Goal: Task Accomplishment & Management: Use online tool/utility

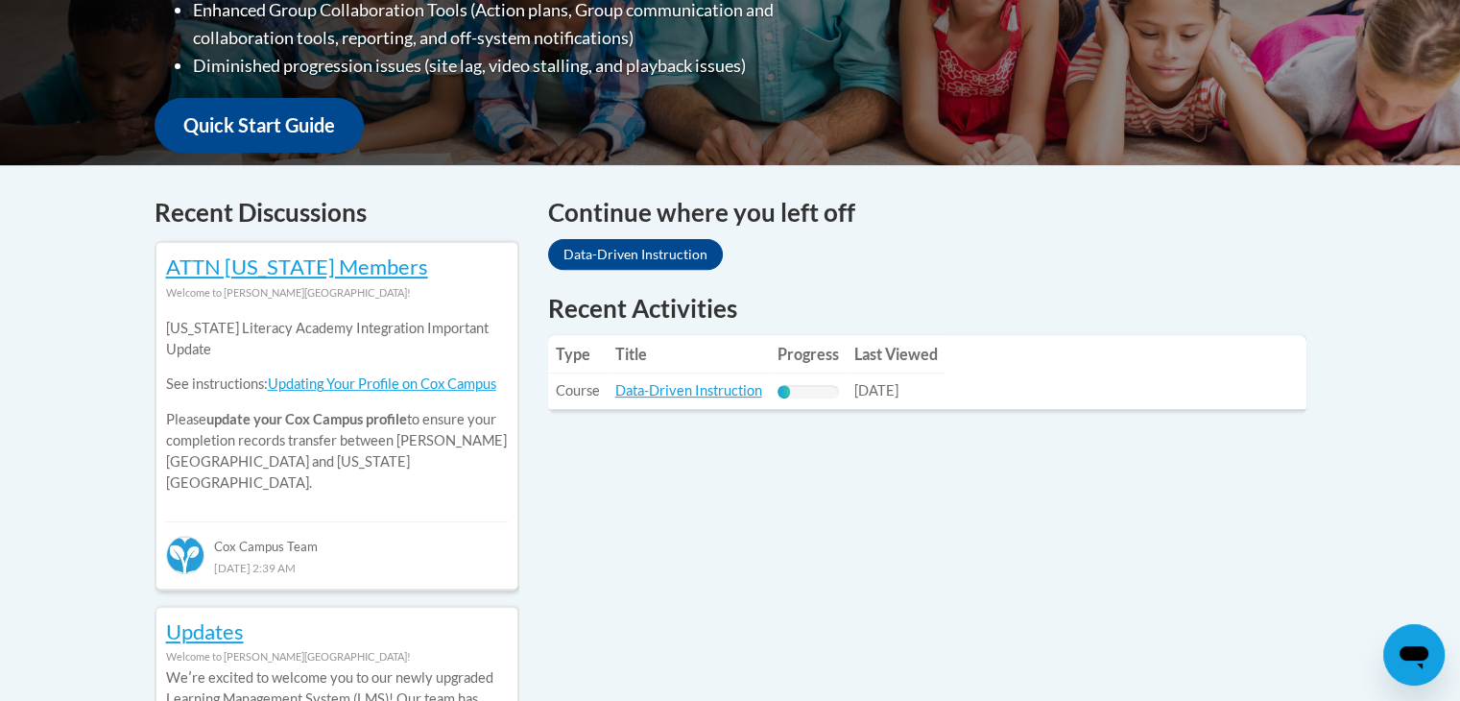
scroll to position [653, 0]
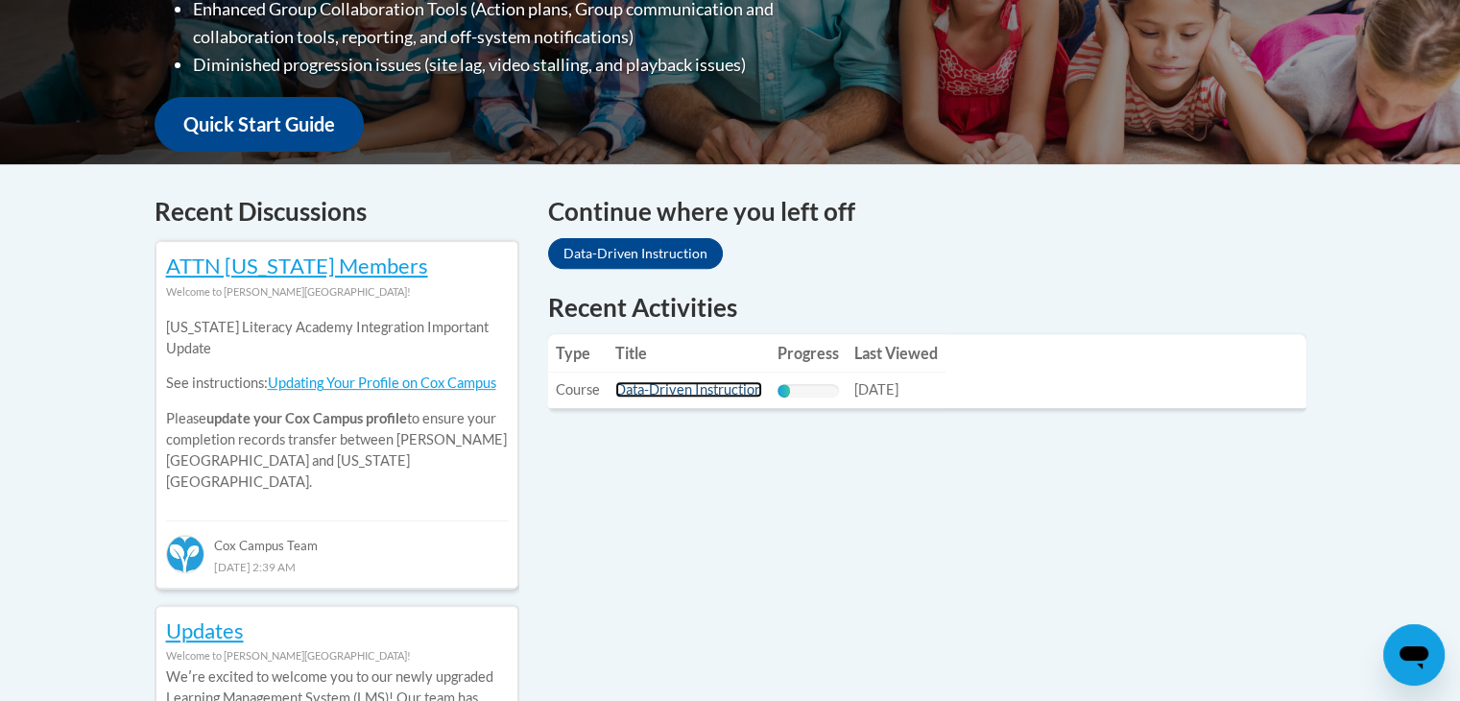
click at [695, 390] on link "Data-Driven Instruction" at bounding box center [688, 389] width 147 height 16
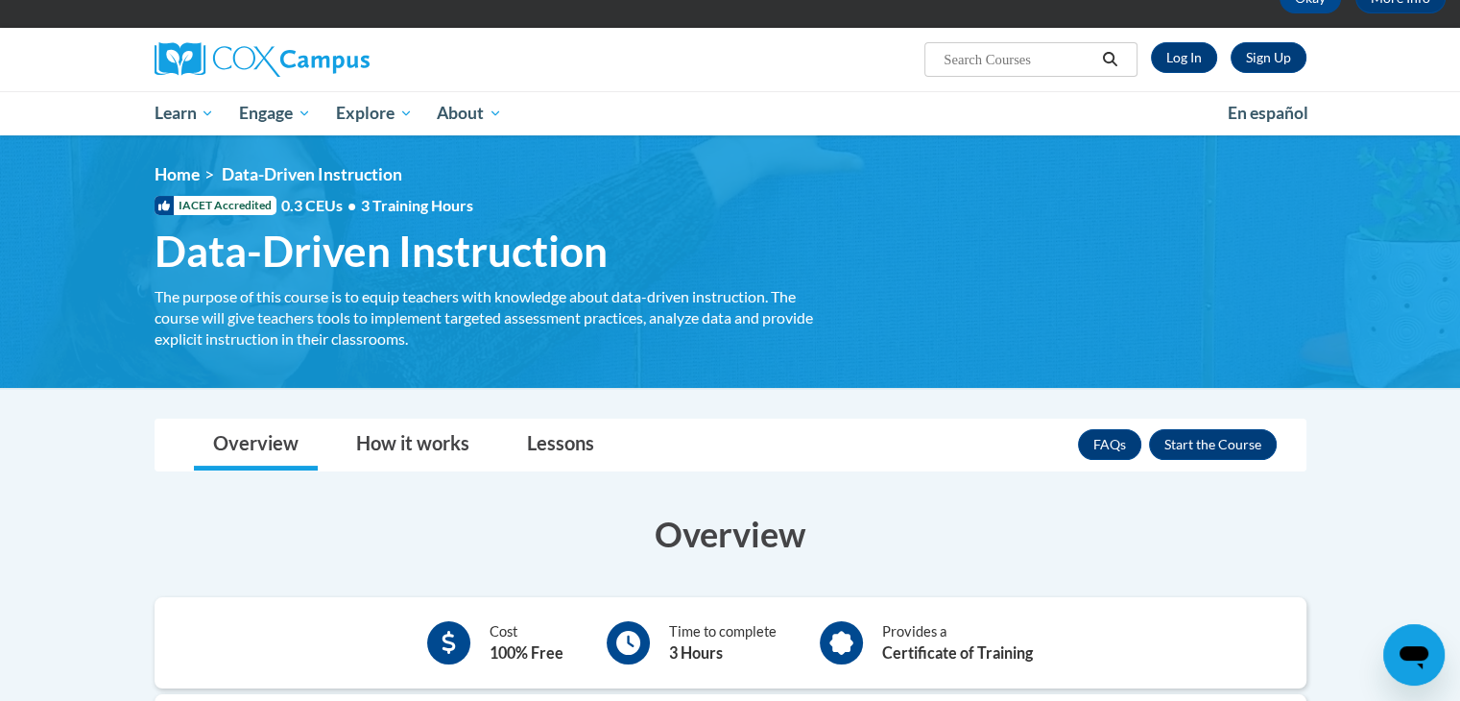
scroll to position [113, 0]
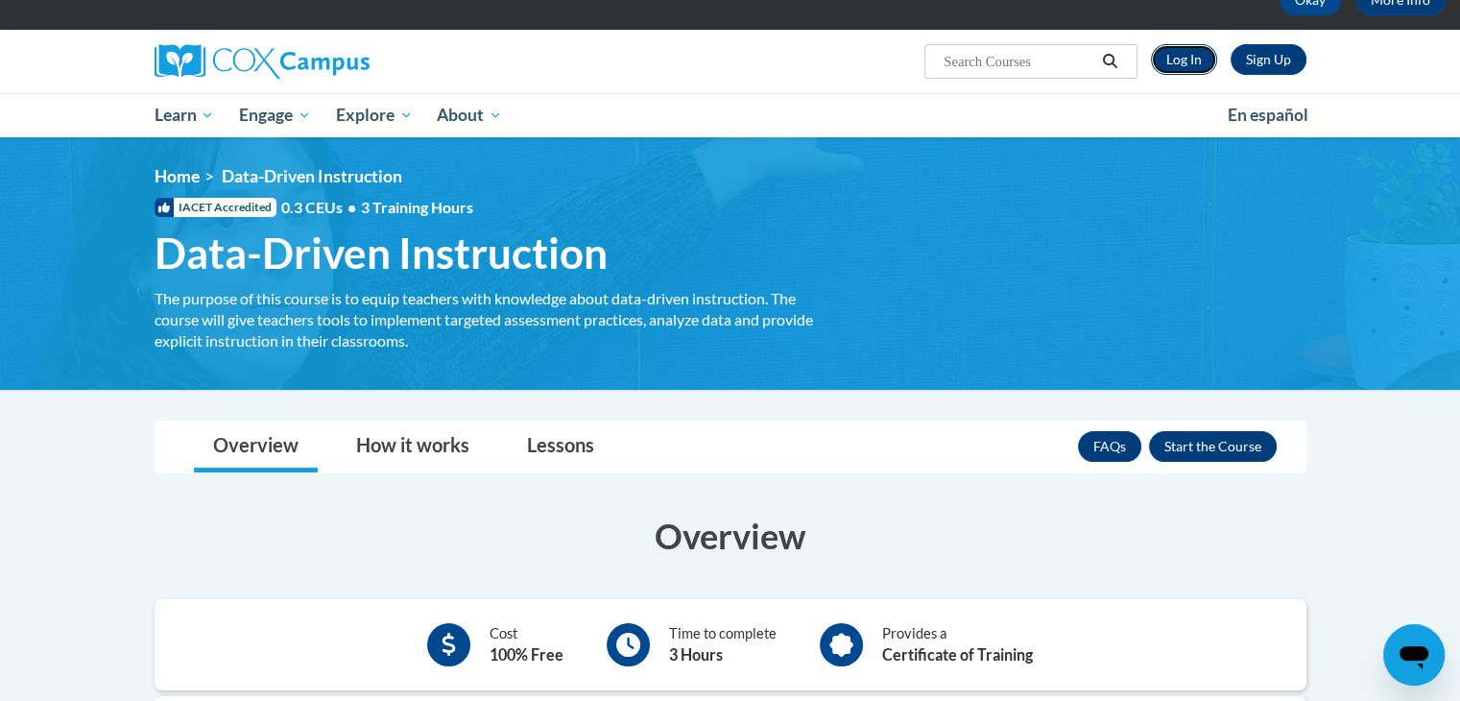
click at [1200, 54] on link "Log In" at bounding box center [1184, 59] width 66 height 31
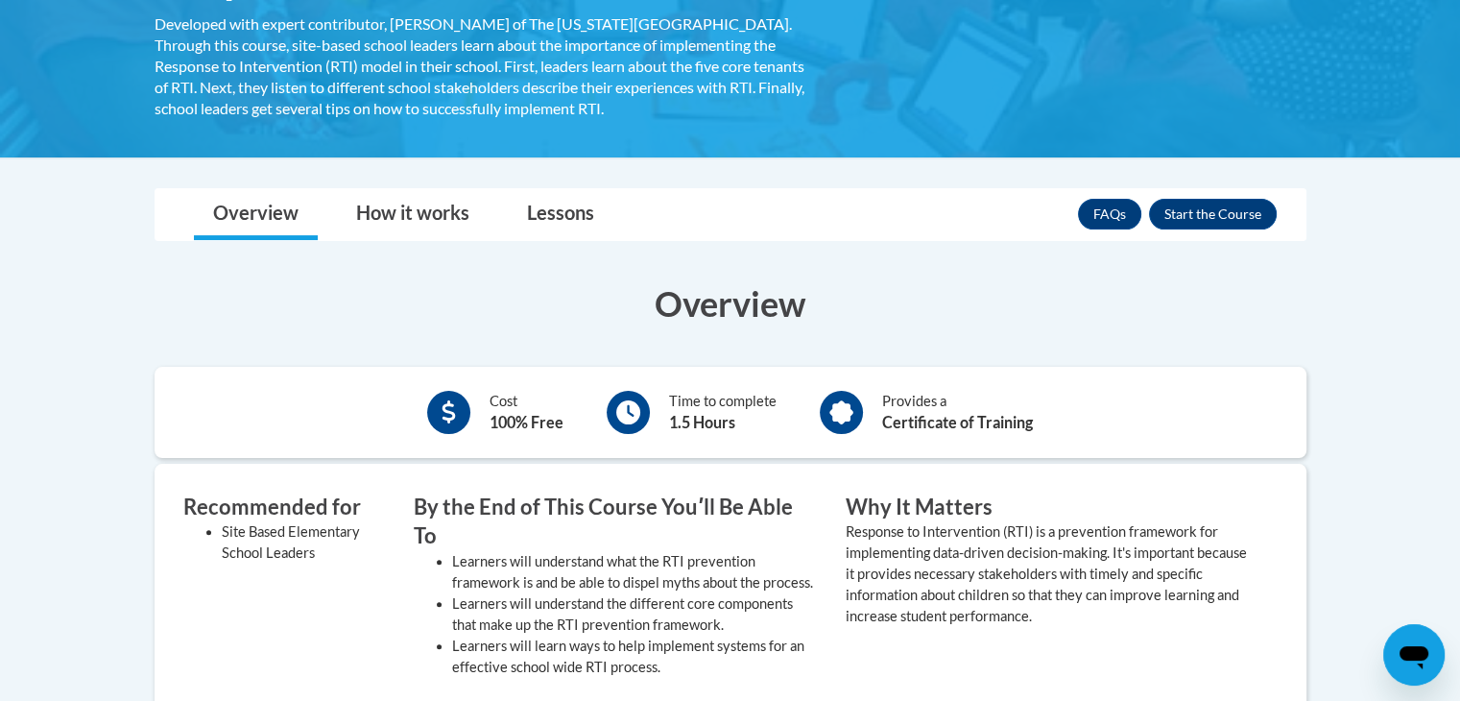
scroll to position [384, 0]
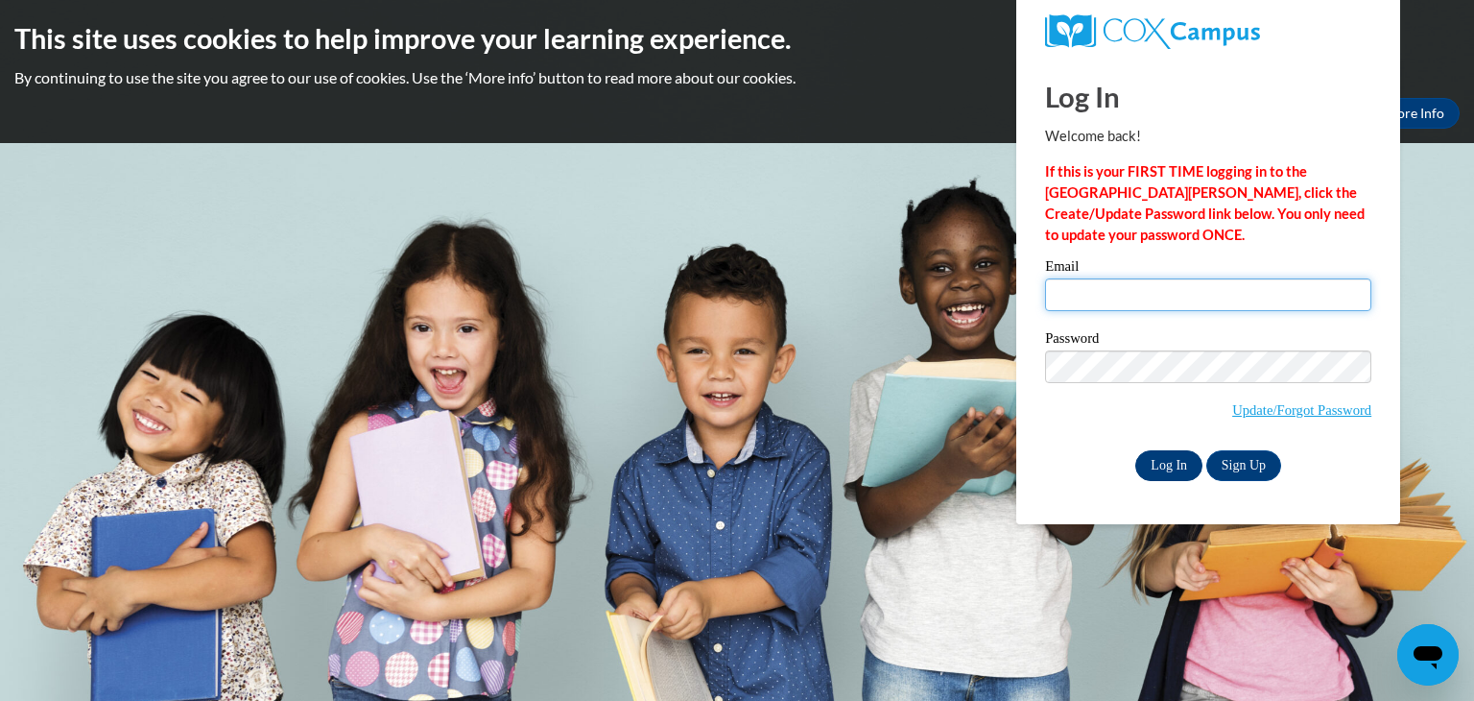
type input "[EMAIL_ADDRESS][DOMAIN_NAME]"
click at [1186, 473] on input "Log In" at bounding box center [1168, 465] width 67 height 31
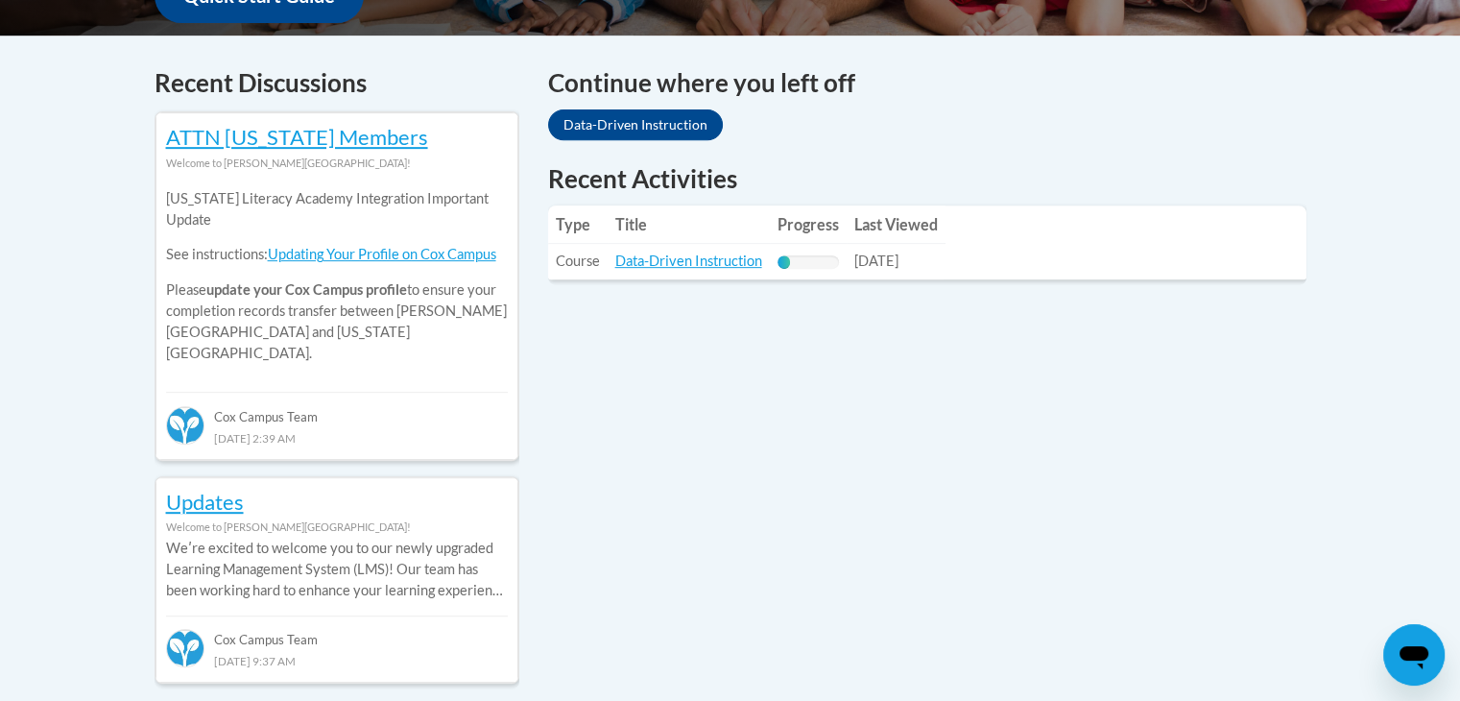
scroll to position [782, 0]
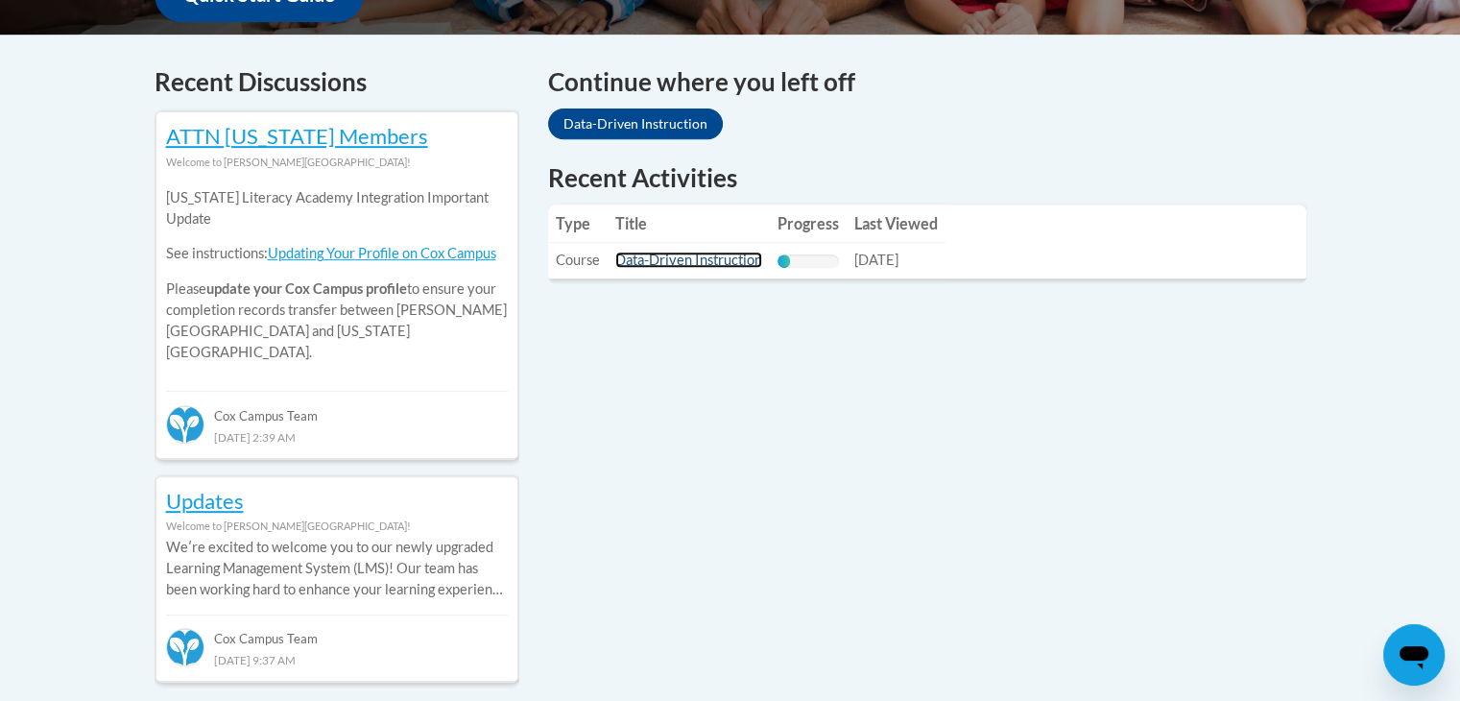
click at [681, 261] on link "Data-Driven Instruction" at bounding box center [688, 259] width 147 height 16
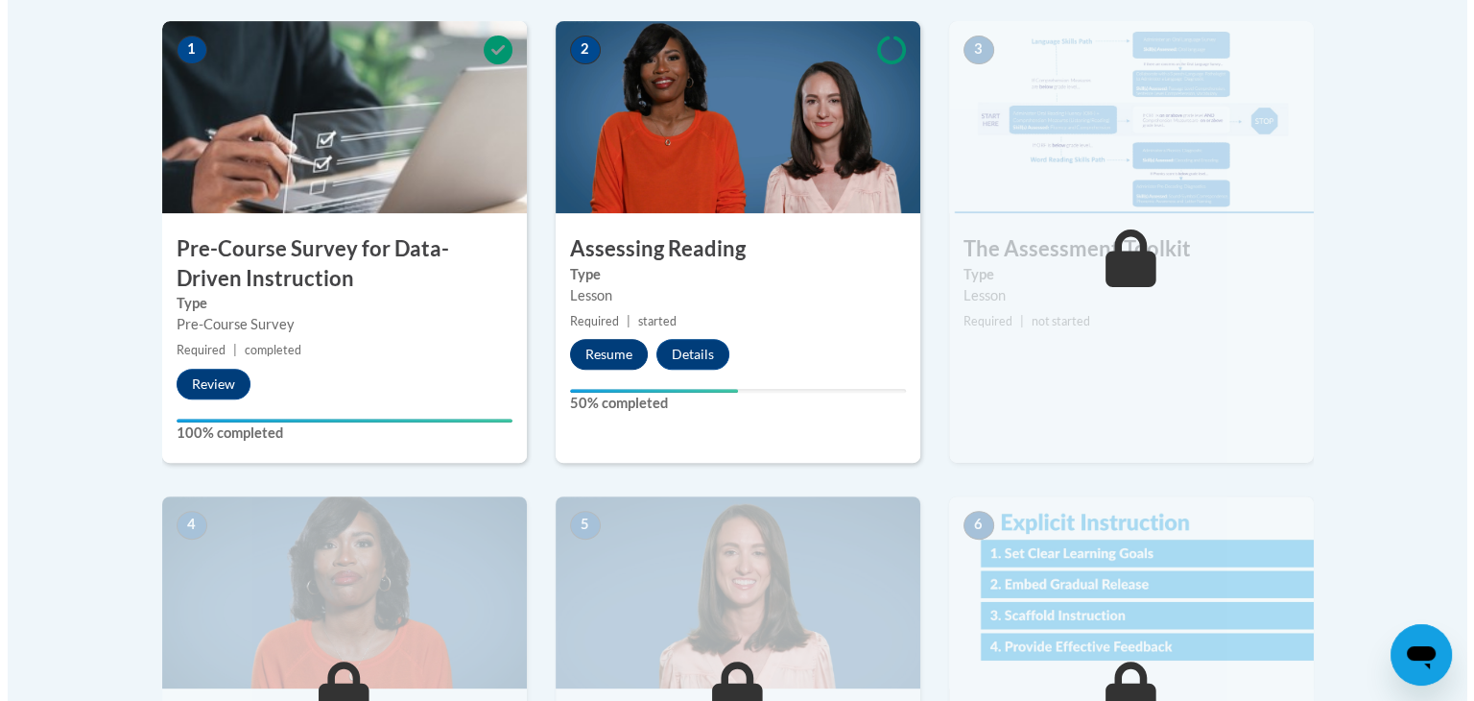
scroll to position [622, 0]
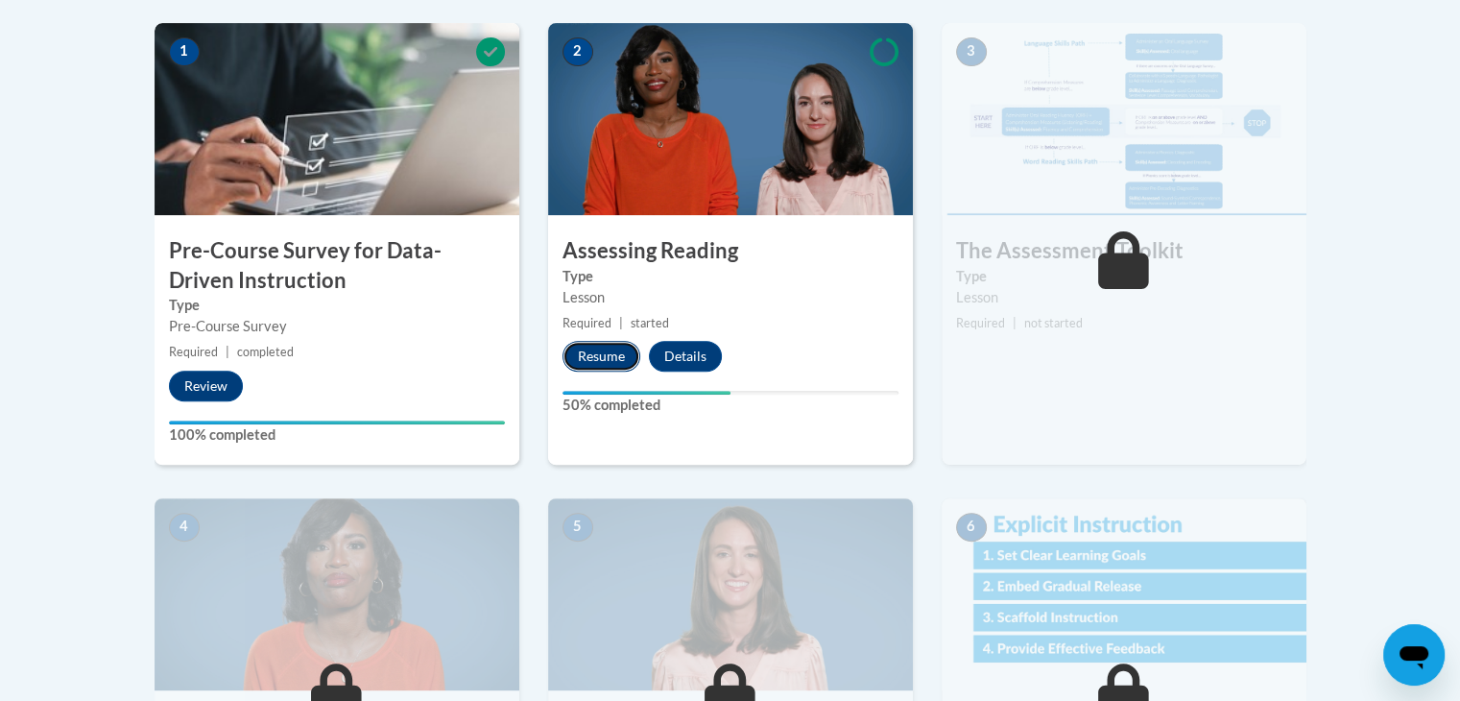
click at [587, 347] on button "Resume" at bounding box center [601, 356] width 78 height 31
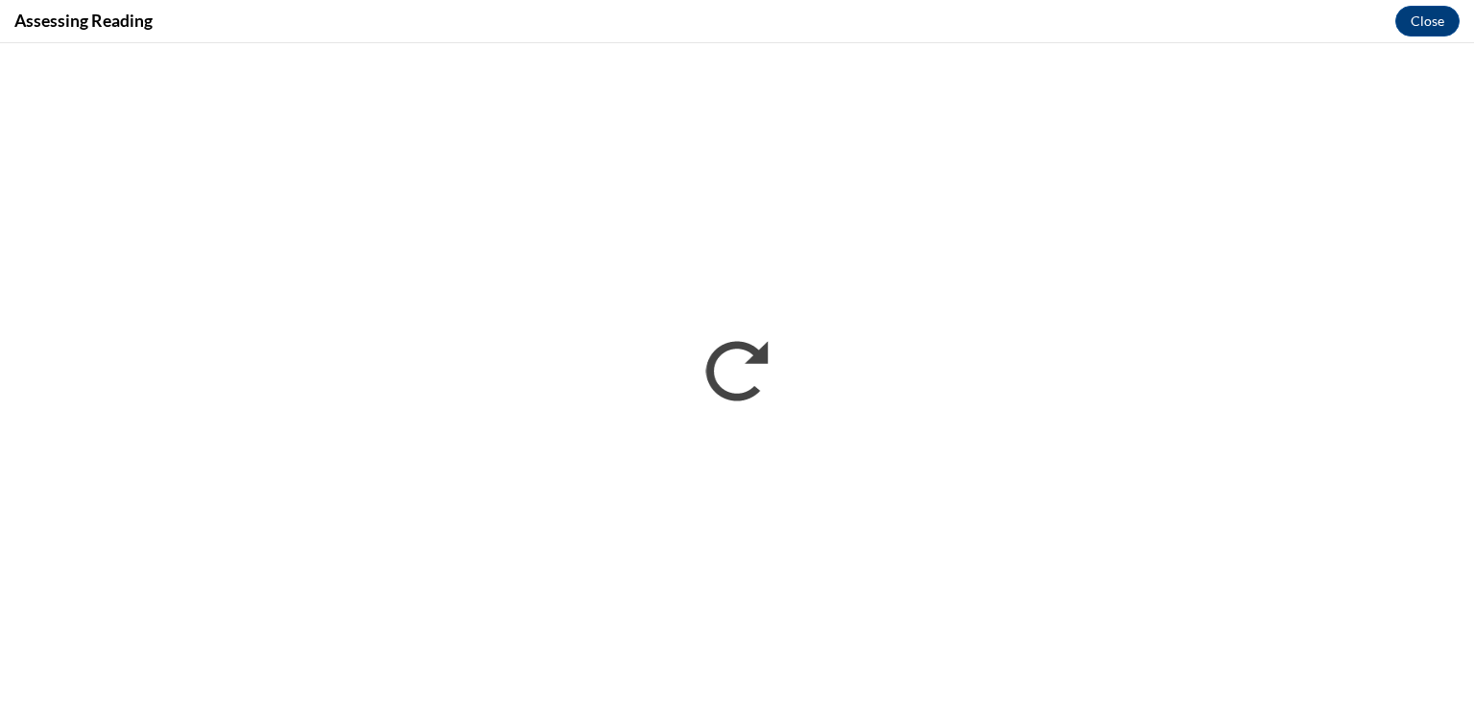
scroll to position [0, 0]
